Goal: Information Seeking & Learning: Find specific fact

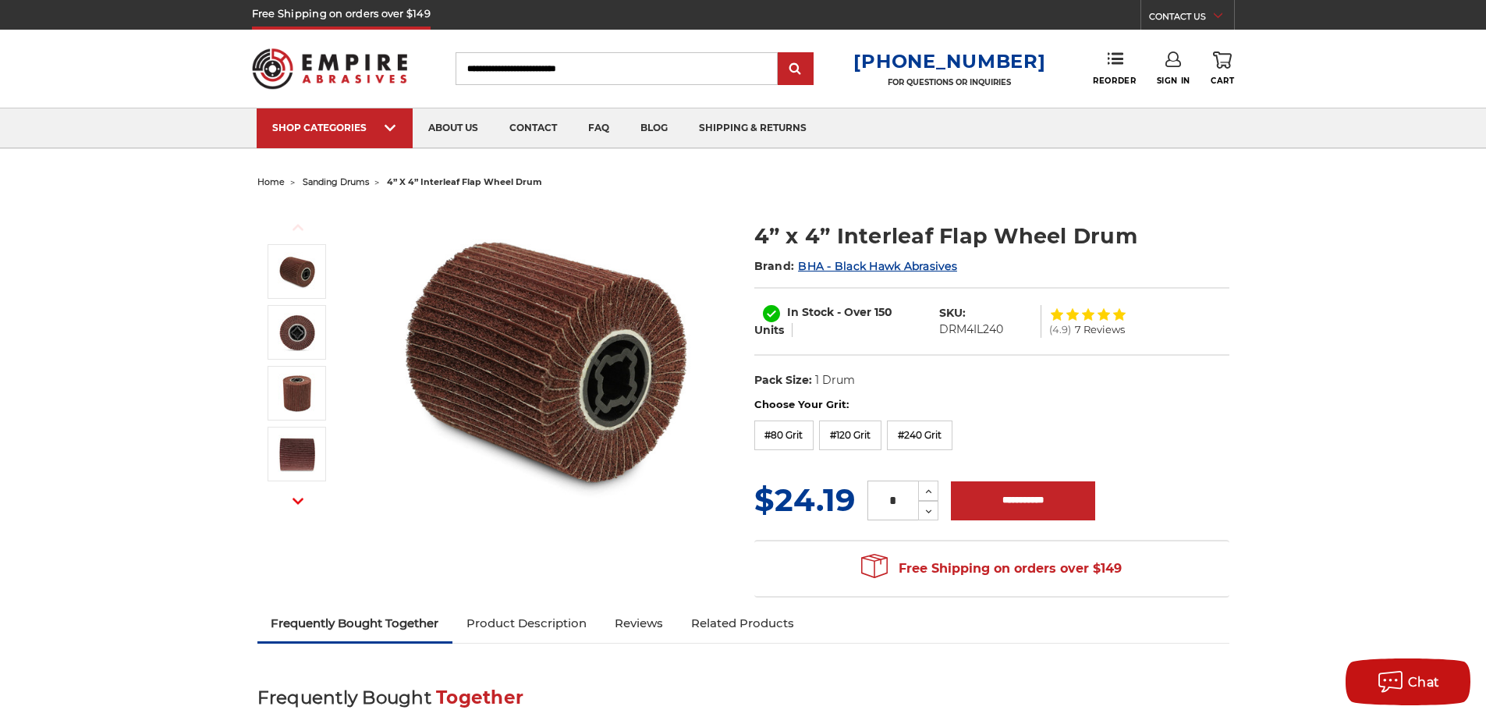
click at [979, 334] on dd "DRM4IL240" at bounding box center [971, 329] width 64 height 16
copy dd "DRM4IL240"
click at [981, 351] on div "In Stock - Over 150 Units SKU: DRM4IL240 (4.9) 7 Reviews" at bounding box center [991, 321] width 475 height 69
click at [971, 353] on div "In Stock - Over 150 Units SKU: DRM4IL240 (4.9) 7 Reviews" at bounding box center [991, 321] width 475 height 69
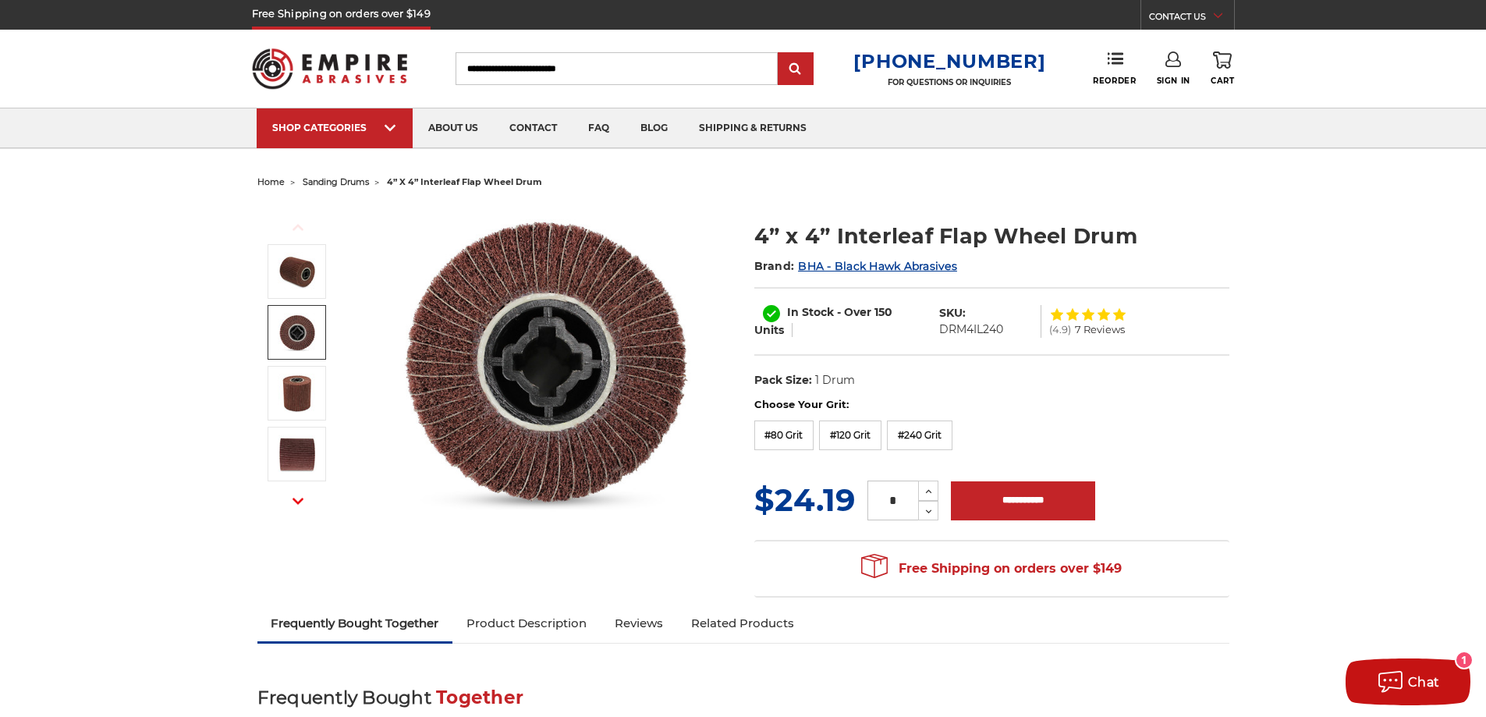
click at [976, 333] on dd "DRM4IL240" at bounding box center [971, 329] width 64 height 16
copy dd "DRM4IL240"
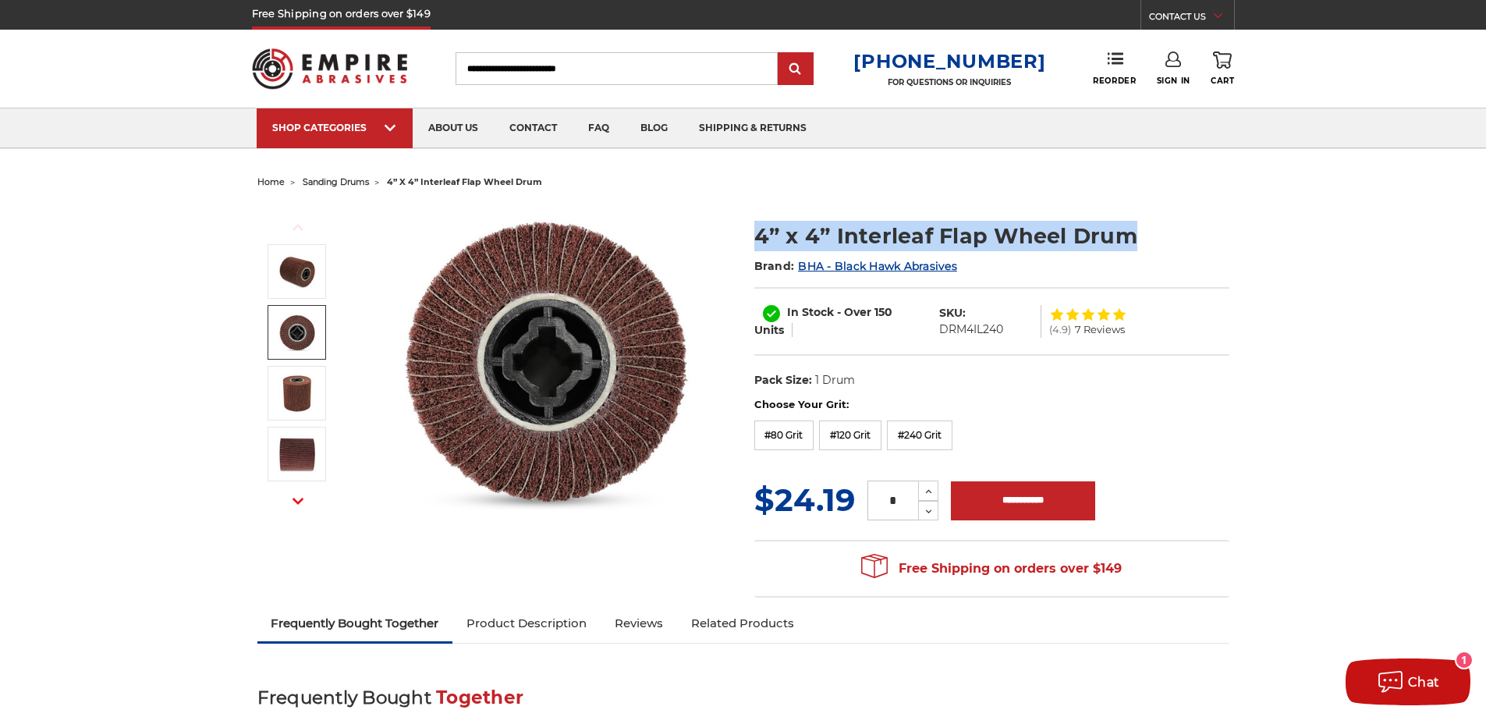
drag, startPoint x: 1149, startPoint y: 232, endPoint x: 756, endPoint y: 241, distance: 393.1
click at [756, 241] on h1 "4” x 4” Interleaf Flap Wheel Drum" at bounding box center [991, 236] width 475 height 30
copy h1 "4” x 4” Interleaf Flap Wheel Drum"
click at [973, 331] on dd "DRM4IL240" at bounding box center [971, 329] width 64 height 16
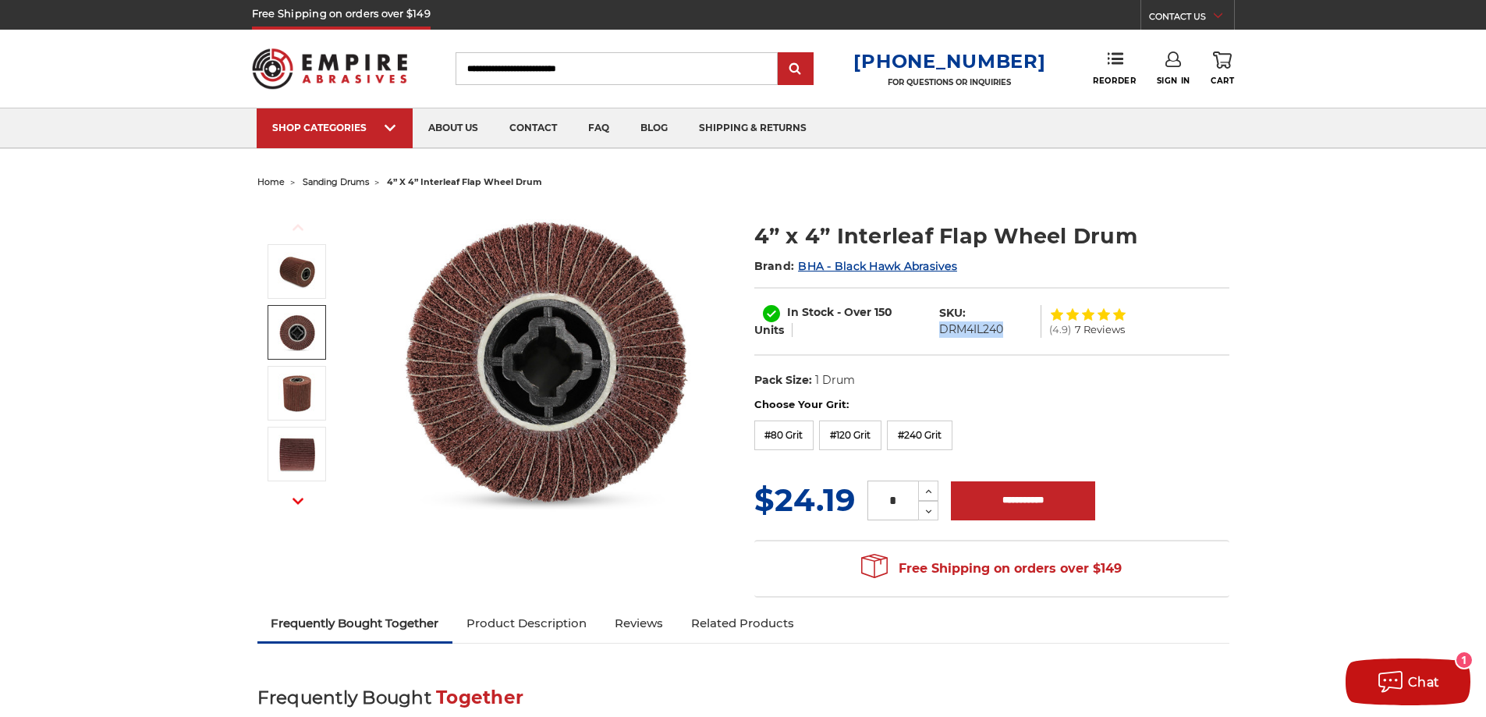
click at [973, 331] on dd "DRM4IL240" at bounding box center [971, 329] width 64 height 16
copy dd "DRM4IL240"
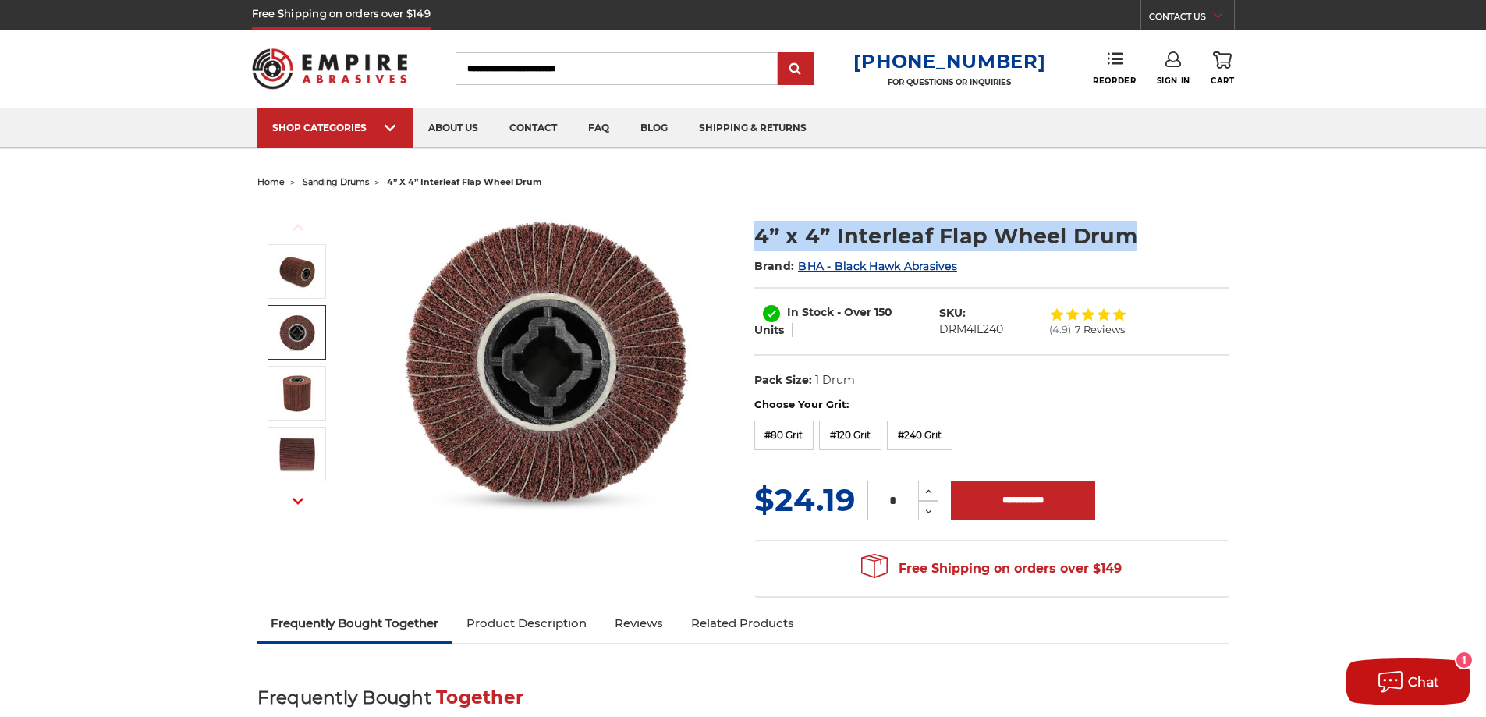
drag, startPoint x: 1140, startPoint y: 239, endPoint x: 739, endPoint y: 234, distance: 401.6
click at [735, 234] on div "Previous Next 4” x 4” Interleaf Flap Wheel Drum Brand: BHA - Black Hawk Abrasiv…" at bounding box center [743, 399] width 994 height 413
copy div "4” x 4” Interleaf Flap Wheel Drum"
